Goal: Task Accomplishment & Management: Manage account settings

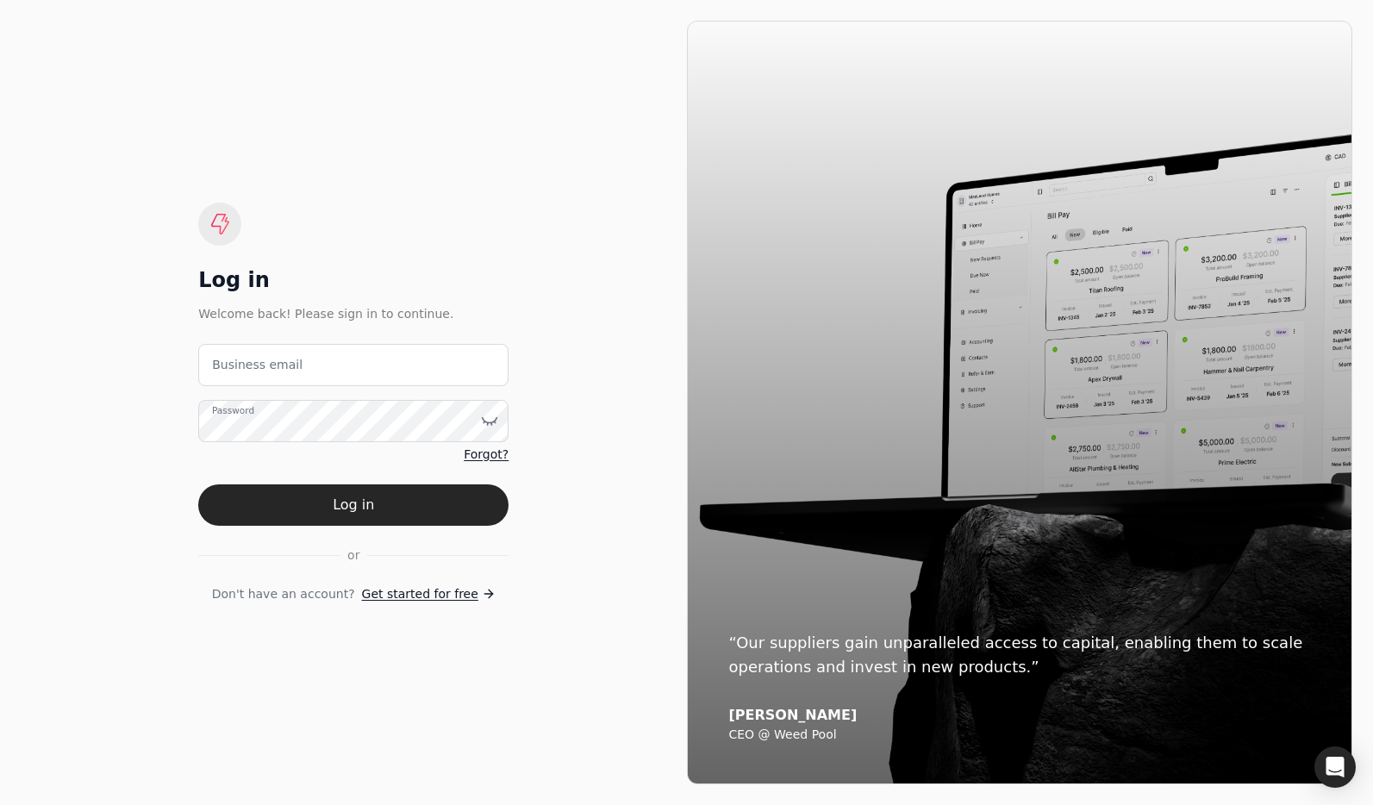
drag, startPoint x: 471, startPoint y: 271, endPoint x: 481, endPoint y: 295, distance: 26.3
click at [479, 290] on div "Log in Welcome back! Please sign in to continue. Business email Password Forgot…" at bounding box center [354, 402] width 666 height 763
click at [452, 358] on email "Business email" at bounding box center [353, 365] width 310 height 42
click at [395, 362] on email "team+finish" at bounding box center [353, 365] width 310 height 42
click at [363, 357] on email "team+finish" at bounding box center [353, 365] width 310 height 42
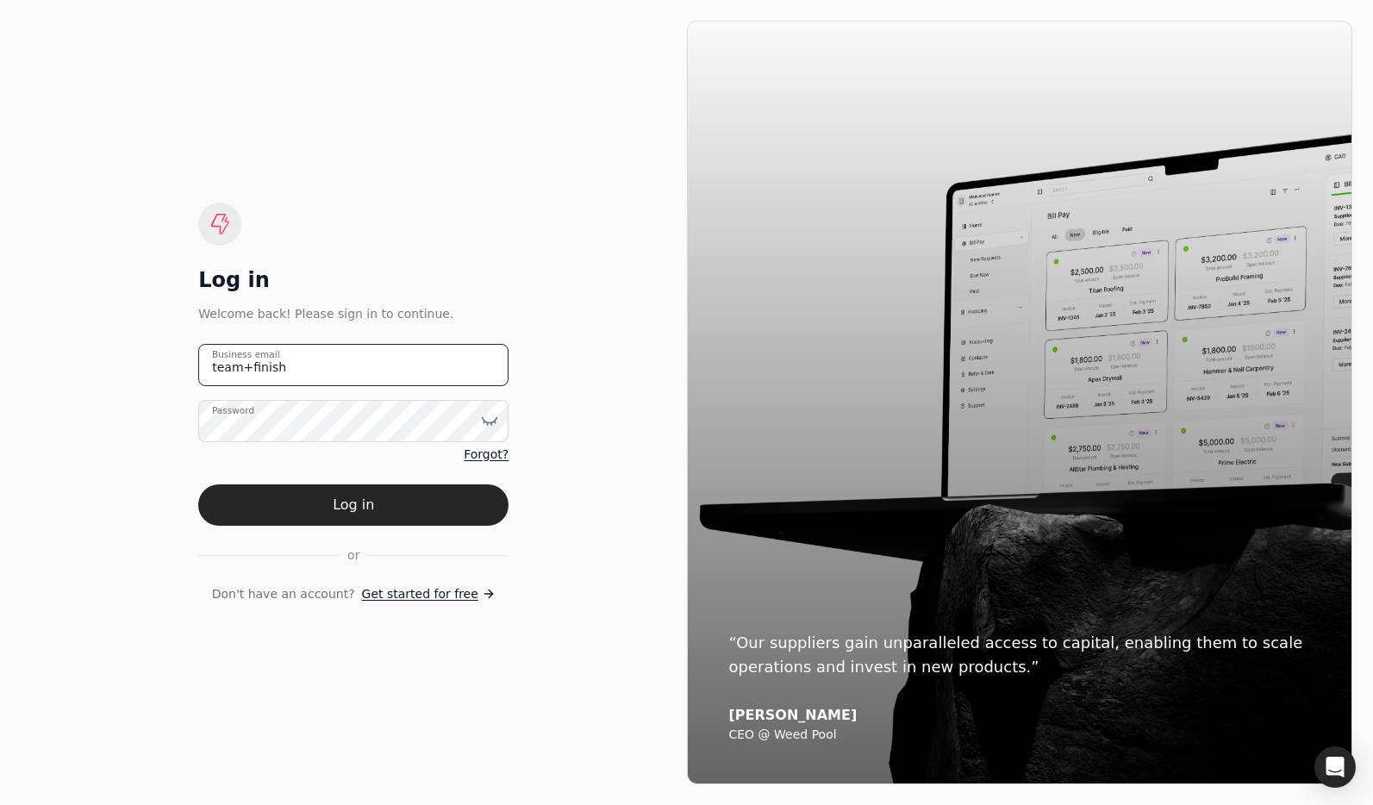
type email "team+finishlinefreight@helloquickly.com"
drag, startPoint x: 442, startPoint y: 486, endPoint x: 412, endPoint y: 473, distance: 32.8
click at [442, 486] on button "Log in" at bounding box center [353, 504] width 310 height 41
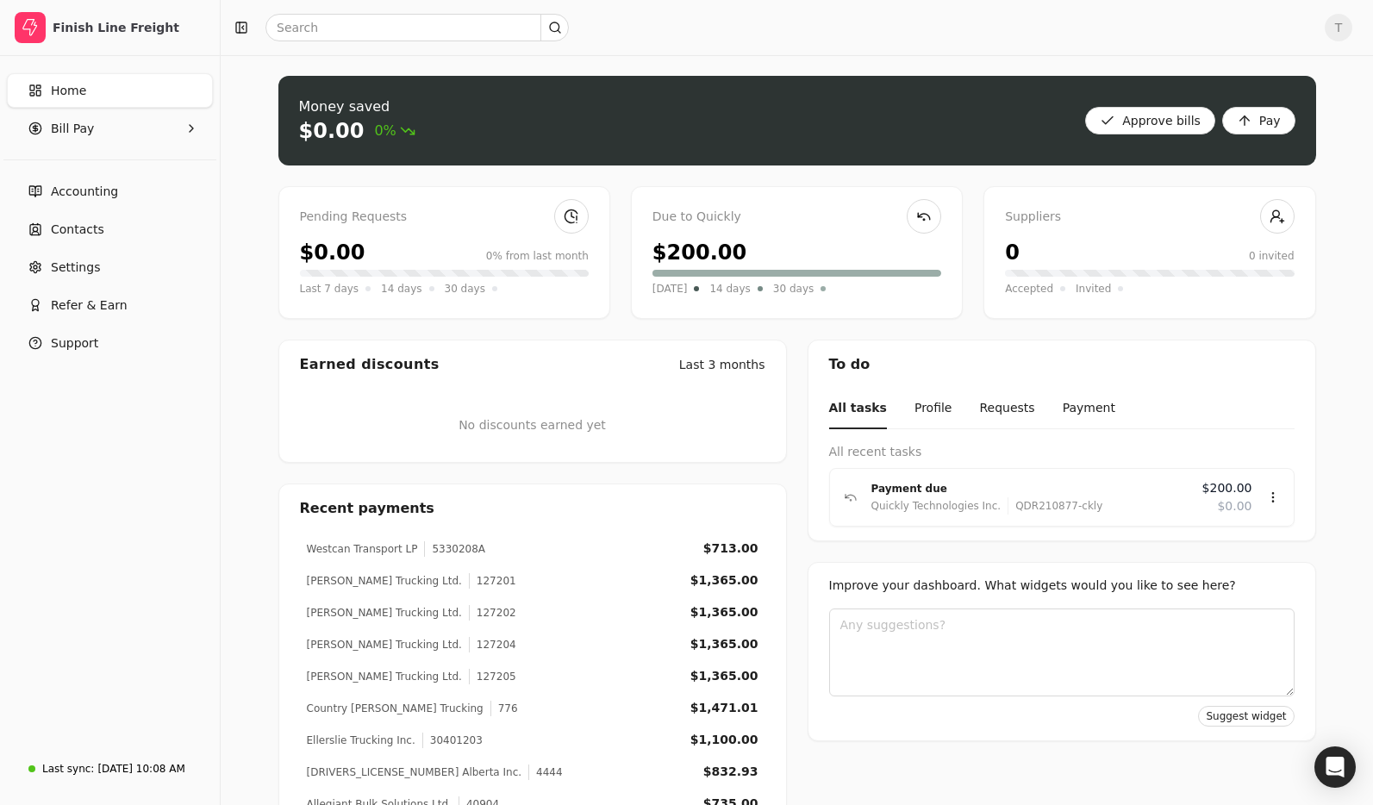
click at [81, 87] on span "Home" at bounding box center [68, 91] width 35 height 18
click at [100, 187] on span "Accounting" at bounding box center [84, 192] width 67 height 18
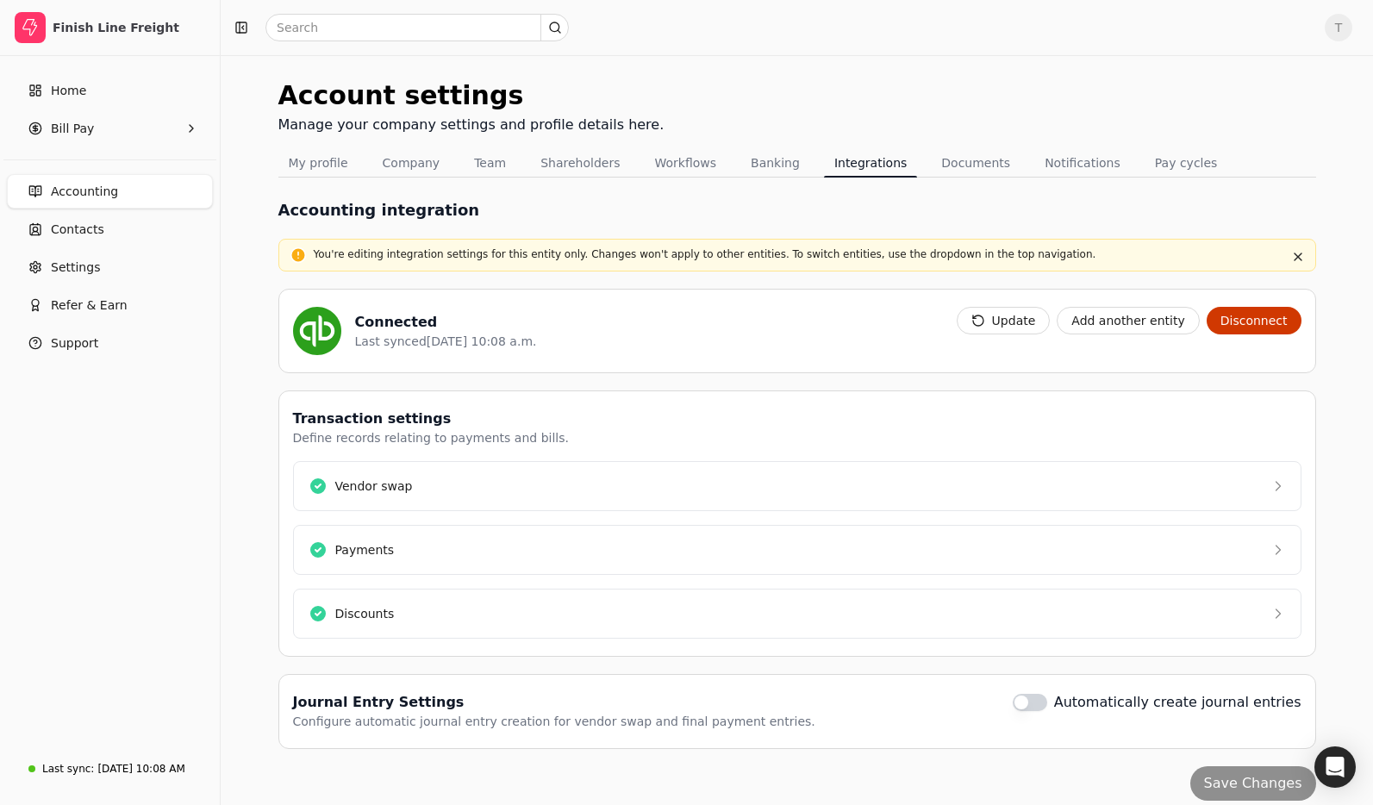
click at [988, 324] on button "Update" at bounding box center [1004, 321] width 94 height 28
click at [126, 122] on Pay "Bill Pay" at bounding box center [110, 128] width 206 height 34
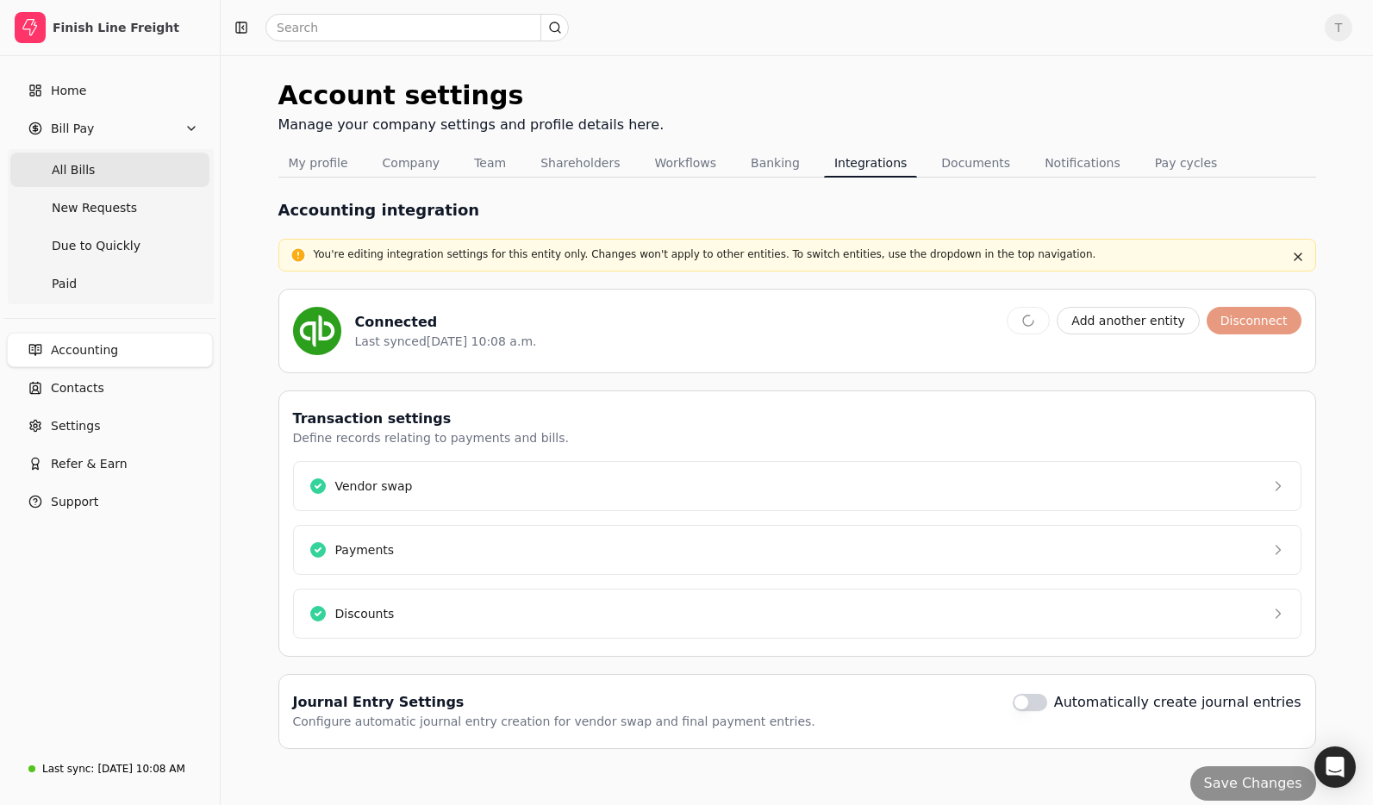
drag, startPoint x: 115, startPoint y: 160, endPoint x: 146, endPoint y: 165, distance: 31.3
click at [116, 161] on Bills "All Bills" at bounding box center [109, 170] width 199 height 34
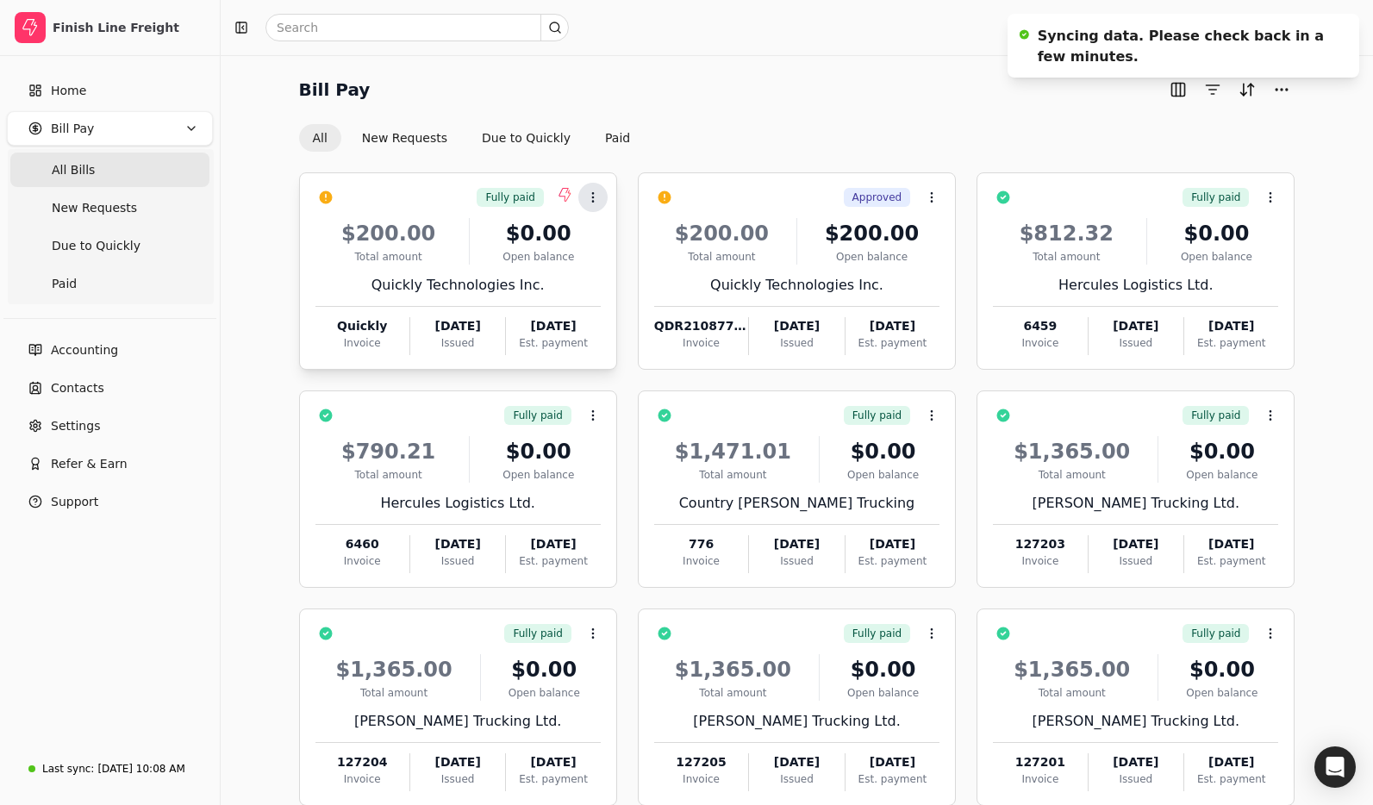
click at [598, 198] on icon at bounding box center [593, 197] width 14 height 14
click at [788, 78] on div "Bill Pay" at bounding box center [797, 90] width 996 height 28
click at [720, 105] on div "Bill Pay All New Requests Due to Quickly Paid" at bounding box center [797, 114] width 996 height 76
click at [620, 140] on button "Paid" at bounding box center [617, 138] width 53 height 28
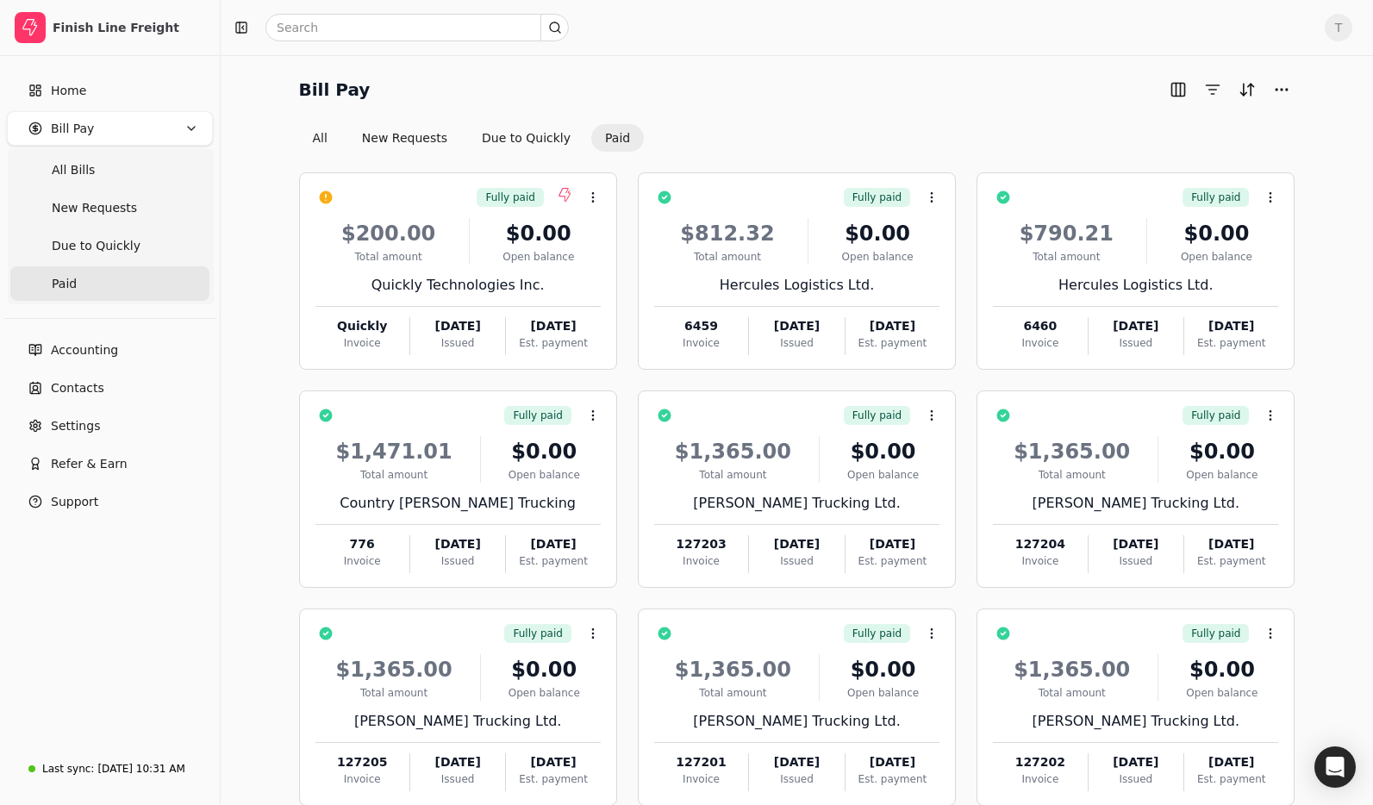
drag, startPoint x: 523, startPoint y: 136, endPoint x: 698, endPoint y: 134, distance: 174.9
click at [523, 136] on button "Due to Quickly" at bounding box center [526, 138] width 116 height 28
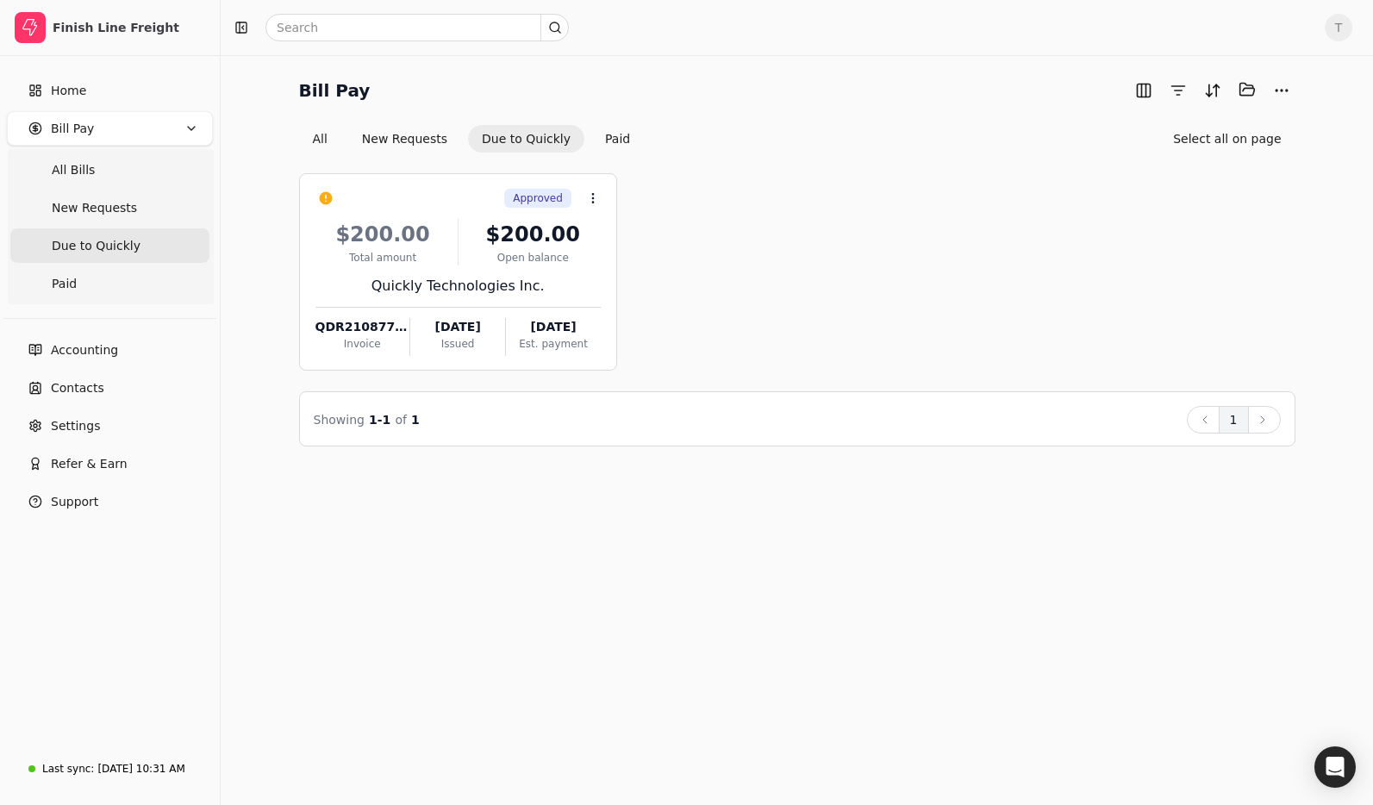
click at [1074, 163] on div "Approved Context Menu Button $200.00 Total amount $200.00 Open balance Quickly …" at bounding box center [797, 300] width 996 height 294
click at [1336, 34] on span "T" at bounding box center [1338, 28] width 28 height 28
click at [1225, 135] on span "Sign Out" at bounding box center [1219, 130] width 52 height 18
